Goal: Task Accomplishment & Management: Manage account settings

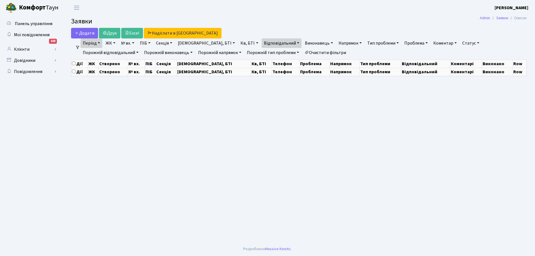
select select "25"
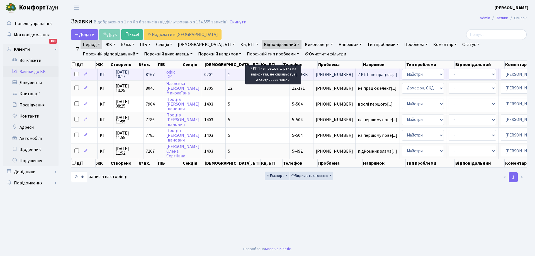
click at [358, 74] on span "7 КПП не працює[...]" at bounding box center [377, 75] width 39 height 6
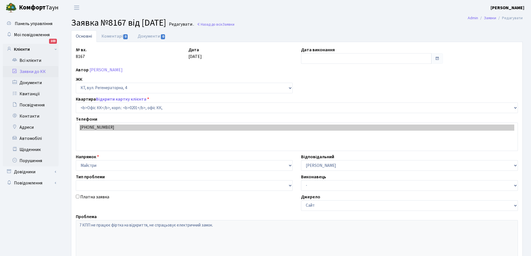
select select "4"
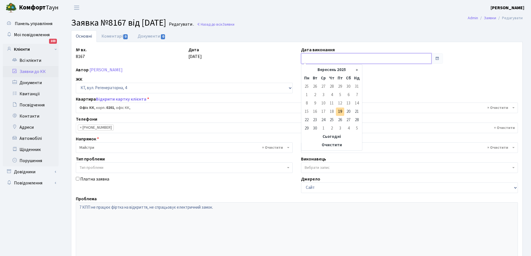
click at [417, 58] on input "text" at bounding box center [366, 58] width 130 height 11
click at [341, 112] on td "19" at bounding box center [340, 112] width 8 height 8
type input "[DATE]"
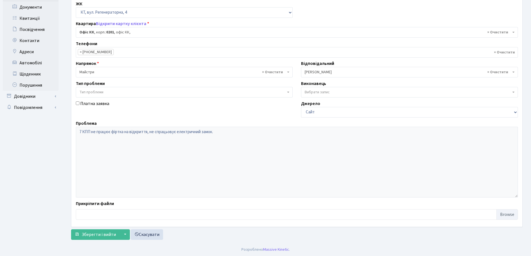
scroll to position [76, 0]
click at [106, 235] on span "Зберегти і вийти" at bounding box center [99, 234] width 34 height 6
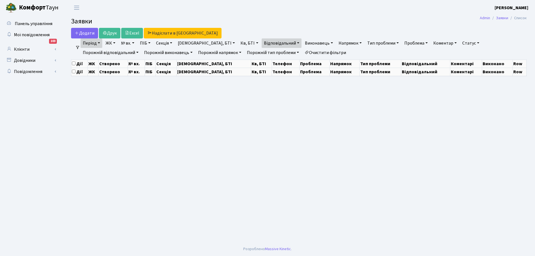
select select "25"
